Goal: Task Accomplishment & Management: Complete application form

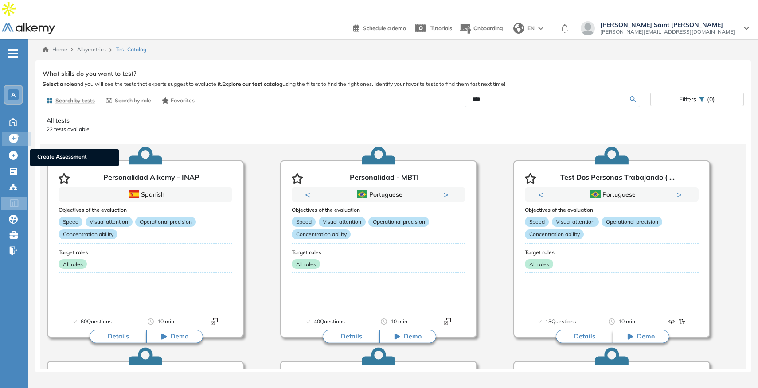
scroll to position [596, 0]
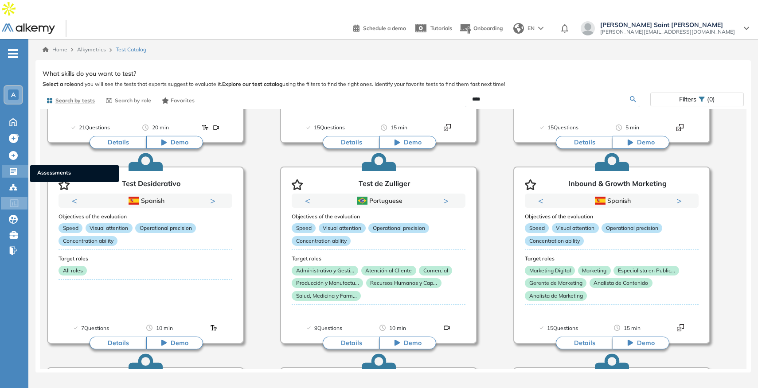
click at [8, 165] on div "Assessments Assessments" at bounding box center [15, 171] width 27 height 12
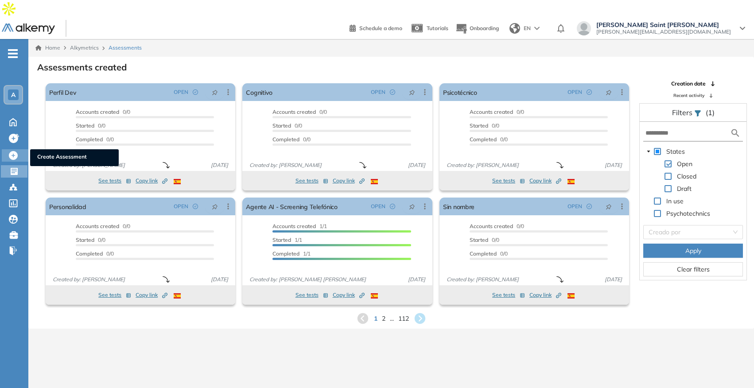
click at [14, 151] on icon at bounding box center [13, 155] width 9 height 9
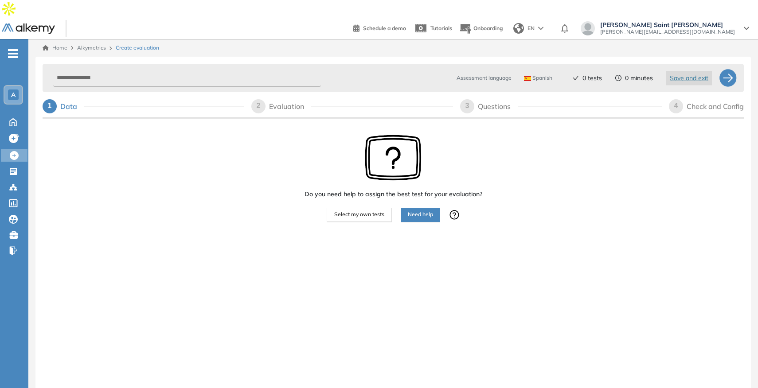
click at [372, 208] on button "Select my own tests" at bounding box center [359, 215] width 65 height 14
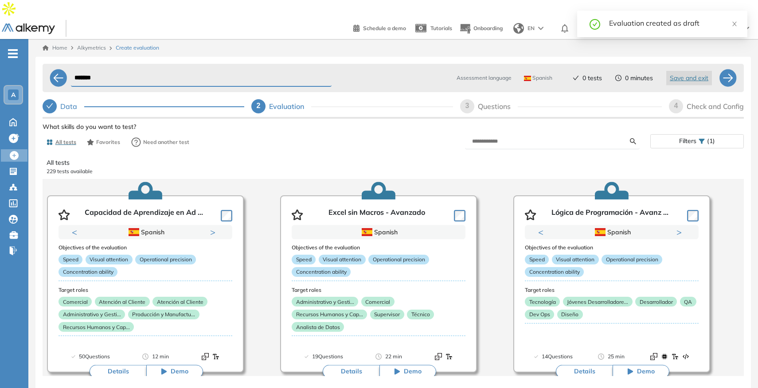
click at [533, 74] on span "Spanish" at bounding box center [538, 77] width 28 height 7
click at [487, 74] on span "Assessment language" at bounding box center [484, 78] width 55 height 8
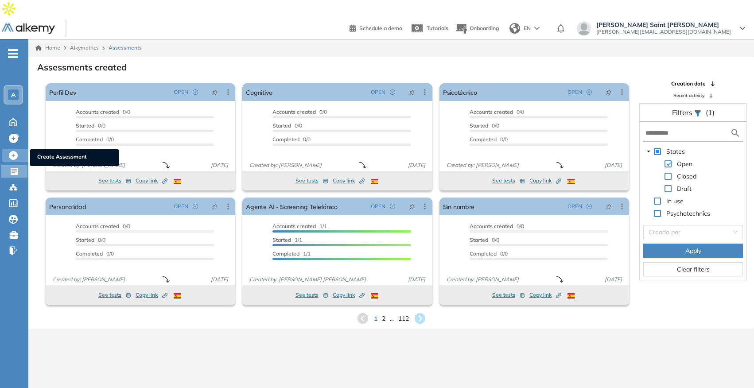
click at [34, 149] on ul "Create Assessment" at bounding box center [74, 157] width 89 height 17
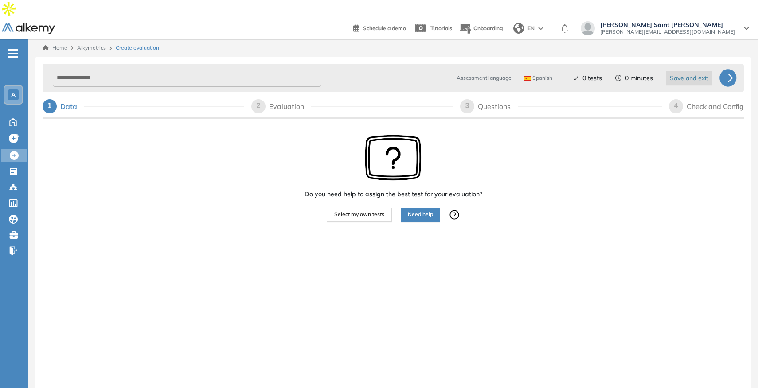
click at [476, 67] on div "Assessment language Spanish Spanish English Portuguese" at bounding box center [497, 77] width 124 height 21
click at [531, 71] on div "Spanish" at bounding box center [539, 78] width 39 height 14
click at [531, 109] on li "English" at bounding box center [536, 113] width 24 height 9
click at [340, 211] on span "Select my own tests" at bounding box center [359, 215] width 50 height 8
